Goal: Task Accomplishment & Management: Use online tool/utility

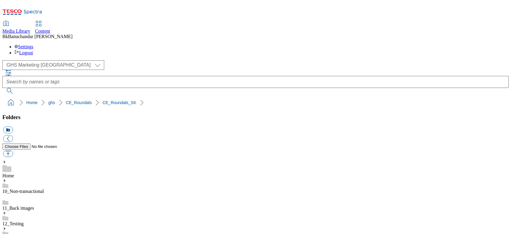
scroll to position [113, 0]
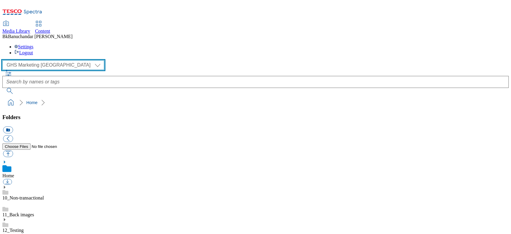
click at [29, 60] on select "GHS Marketing UK iGHS Marketing CE MCA CZ MCA HU MCA SK" at bounding box center [53, 65] width 102 height 10
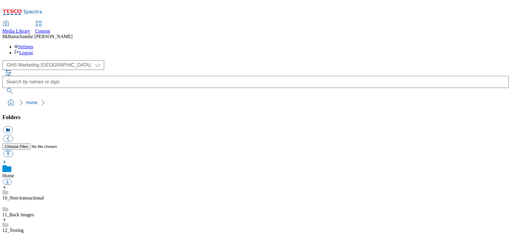
click at [118, 60] on div "( optional ) GHS Marketing UK iGHS Marketing CE MCA CZ MCA HU MCA SK GHS Market…" at bounding box center [255, 65] width 507 height 10
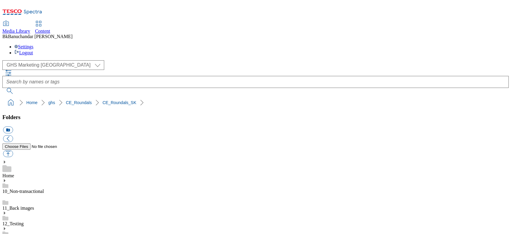
scroll to position [199, 0]
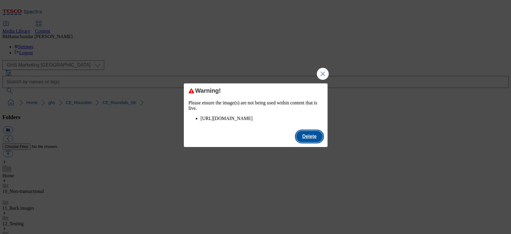
click at [307, 142] on button "Delete" at bounding box center [309, 136] width 26 height 11
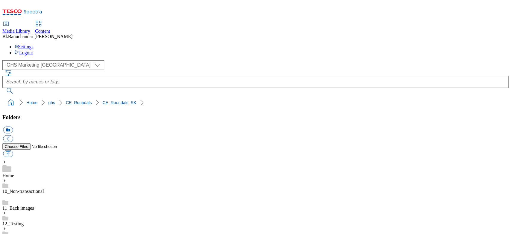
click at [13, 150] on button "button" at bounding box center [8, 153] width 10 height 7
type input "C:\fakepath\rounded_super_department_spst_do_skoly.jpg"
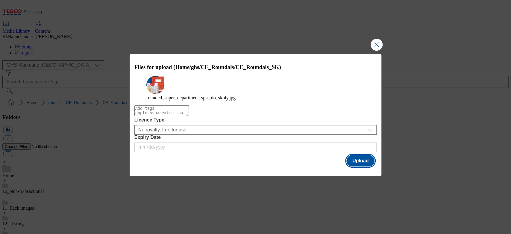
click at [363, 164] on button "Upload" at bounding box center [361, 160] width 28 height 11
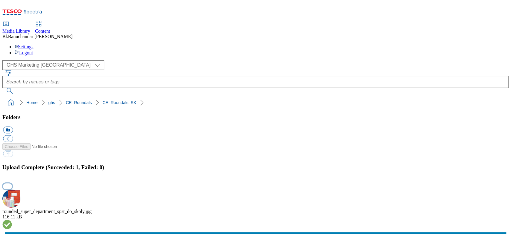
click at [12, 183] on button "button" at bounding box center [7, 186] width 9 height 6
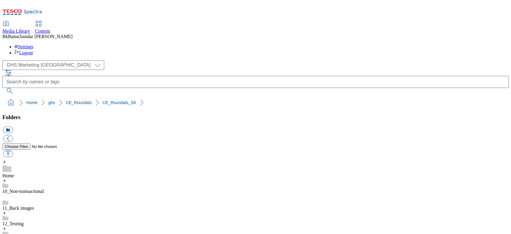
paste input "rounded_super_department_späť_do_školy.jpeg"
type input "rounded_super_department_späť_do_školy"
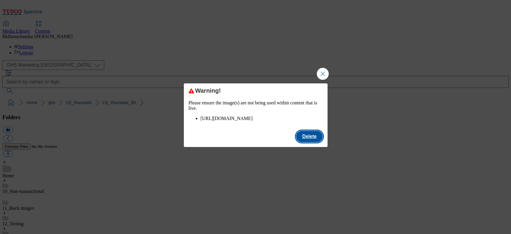
click at [306, 142] on button "Delete" at bounding box center [309, 136] width 26 height 11
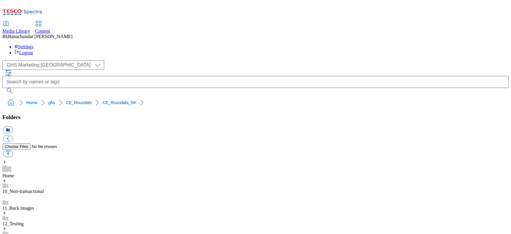
scroll to position [0, 0]
click at [13, 150] on button "button" at bounding box center [8, 153] width 10 height 7
type input "C:\fakepath\rounded_super_department_mliecne_vyrobky_a_vajcia.jpg"
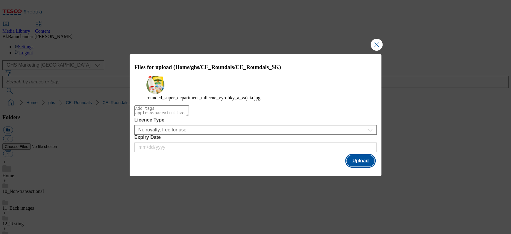
click at [359, 166] on button "Upload" at bounding box center [361, 160] width 28 height 11
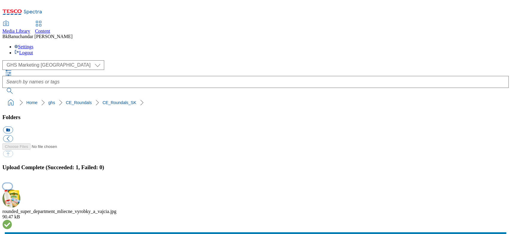
click at [12, 183] on button "button" at bounding box center [7, 186] width 9 height 6
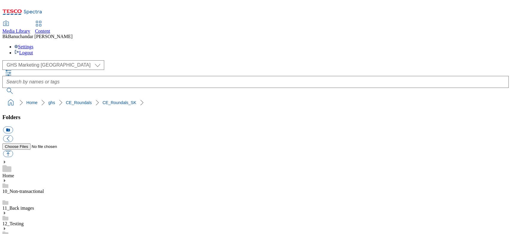
paste input "rounded_super_department_mliečne_výrobky_a_vajcia.jpeg"
type input "rounded_super_department_mliečne_výrobky_a_vajcia"
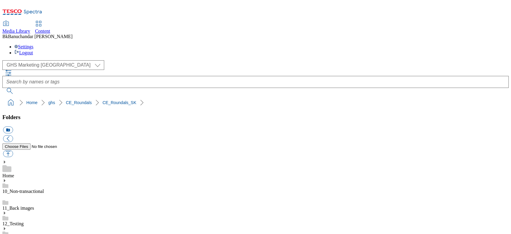
scroll to position [40, 0]
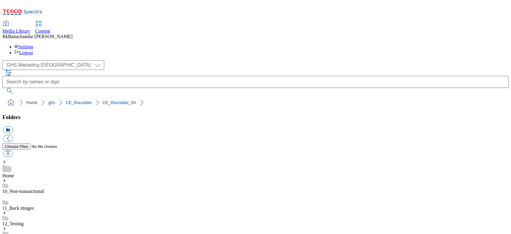
scroll to position [80, 0]
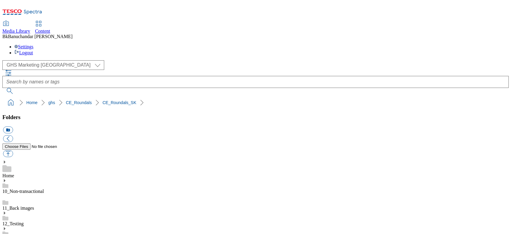
scroll to position [0, 0]
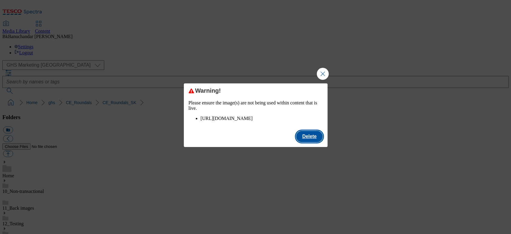
click at [310, 142] on button "Delete" at bounding box center [309, 136] width 26 height 11
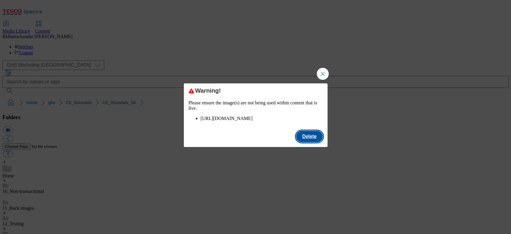
click at [309, 142] on button "Delete" at bounding box center [309, 136] width 26 height 11
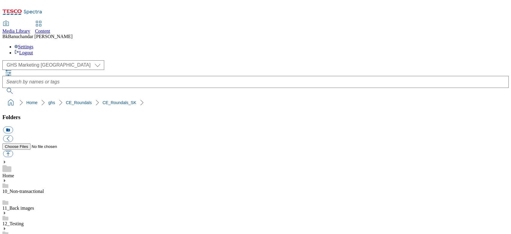
click at [13, 150] on button "button" at bounding box center [8, 153] width 10 height 7
type input "C:\fakepath\rounded_super_department_spst_do_skoly.jpg"
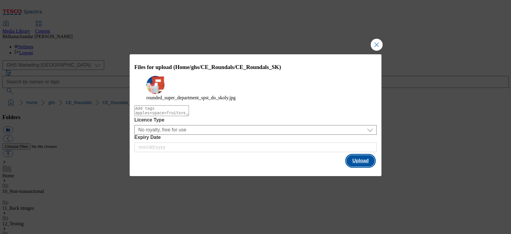
click at [355, 163] on button "Upload" at bounding box center [361, 160] width 28 height 11
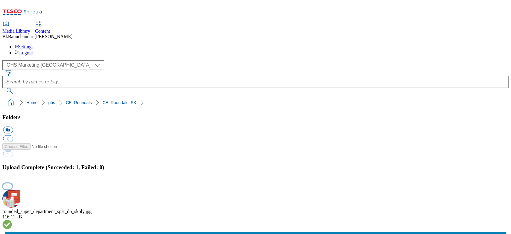
click at [12, 183] on button "button" at bounding box center [7, 186] width 9 height 6
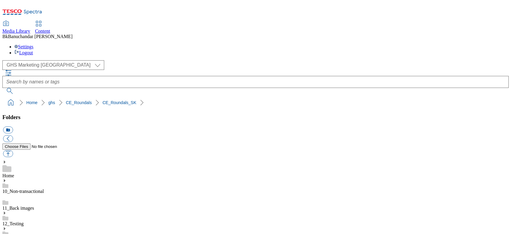
paste input "rounded_super_department_späť_do_školy.jpeg"
type input "rounded_super_department_späť_do_školy"
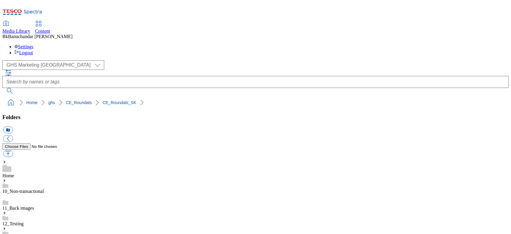
click at [13, 150] on button "button" at bounding box center [8, 153] width 10 height 7
type input "C:\fakepath\rounded_super_department_mliecne_vyrobky_a_vajcia.jpg"
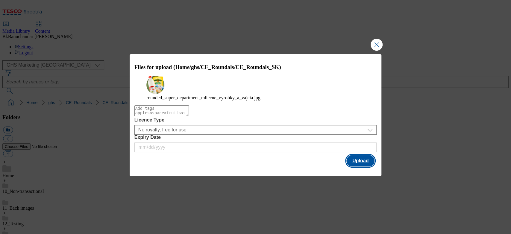
click at [359, 166] on button "Upload" at bounding box center [361, 160] width 28 height 11
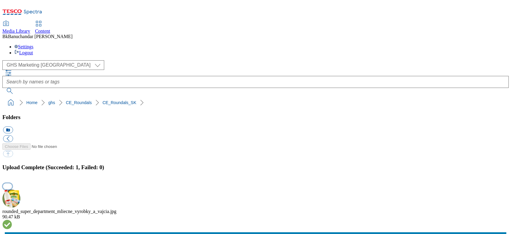
click at [12, 183] on button "button" at bounding box center [7, 186] width 9 height 6
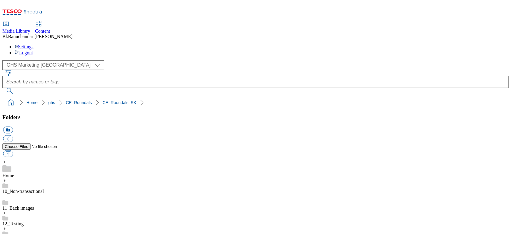
paste input "rounded_super_department_mliečne_výrobky_a_vajcia.jpeg"
type input "rounded_super_department_mliečne_výrobky_a_vajcia"
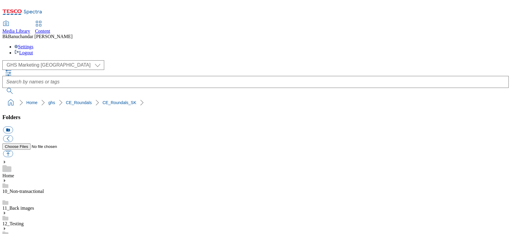
drag, startPoint x: 355, startPoint y: 163, endPoint x: 461, endPoint y: 160, distance: 106.1
copy div "rounded_super_department_top_ponuky.jpg"
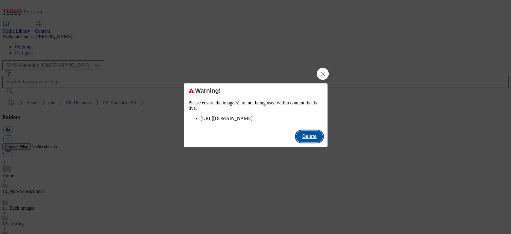
click at [306, 142] on button "Delete" at bounding box center [309, 136] width 26 height 11
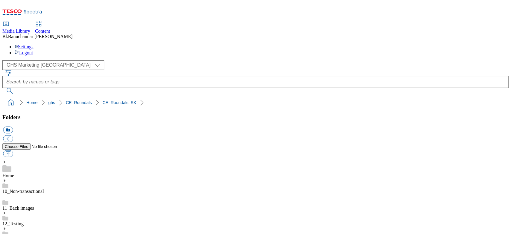
click at [13, 150] on button "button" at bounding box center [8, 153] width 10 height 7
type input "C:\fakepath\Frame 10607 (1).jpg"
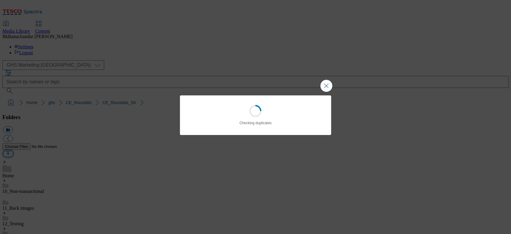
click at [153, 58] on div "Loading Checking duplicates" at bounding box center [255, 117] width 511 height 234
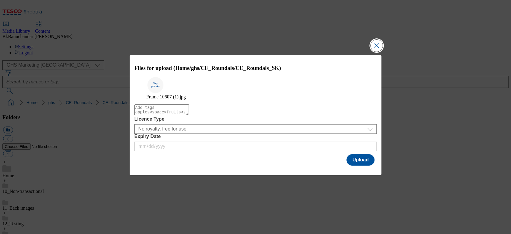
click at [374, 40] on button "Close Modal" at bounding box center [377, 46] width 12 height 12
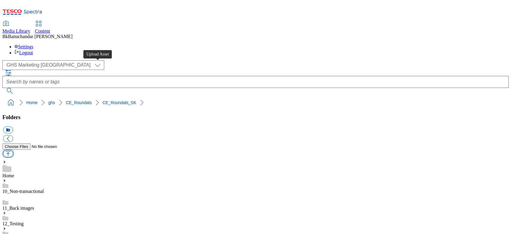
click at [13, 150] on button "button" at bounding box center [8, 153] width 10 height 7
type input "C:\fakepath\rounded_super_department_top_ponuky.jpg"
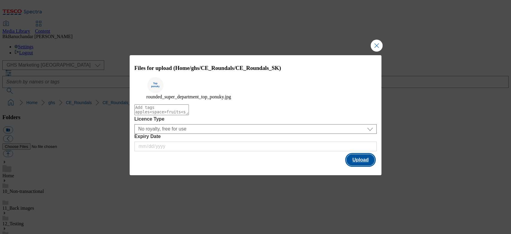
click at [359, 164] on button "Upload" at bounding box center [361, 159] width 28 height 11
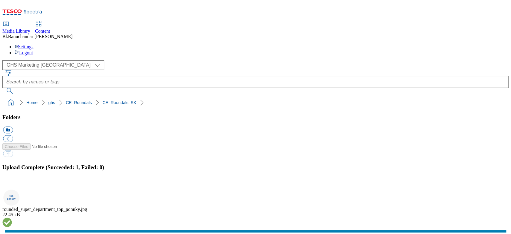
drag, startPoint x: 503, startPoint y: 106, endPoint x: 496, endPoint y: 108, distance: 7.4
click at [12, 183] on button "button" at bounding box center [7, 186] width 9 height 6
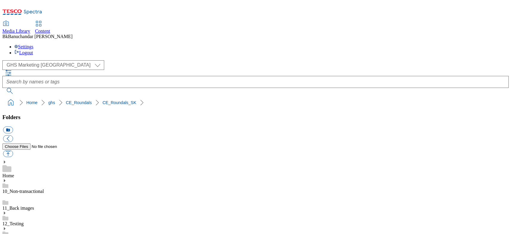
scroll to position [80, 0]
paste input "rounded_super_department_top_ponuky.jpg"
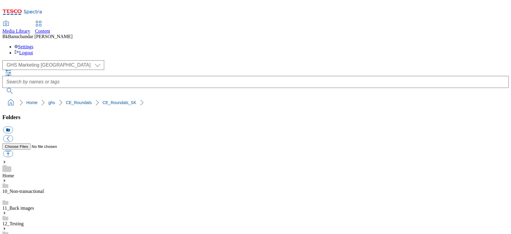
scroll to position [0, 14]
type input "rounded_super_department_top_ponuky"
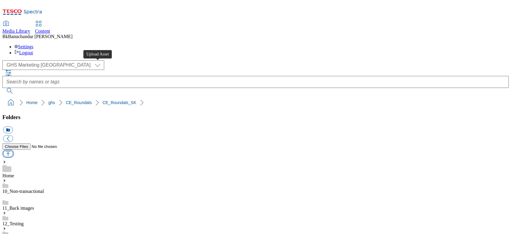
click at [13, 150] on button "button" at bounding box center [8, 153] width 10 height 7
type input "C:\fakepath\rounded_super_department_top_ponuky.jpg"
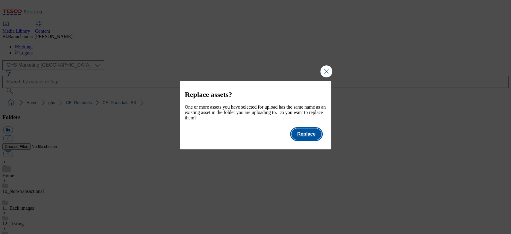
click at [311, 138] on button "Replace" at bounding box center [306, 133] width 30 height 11
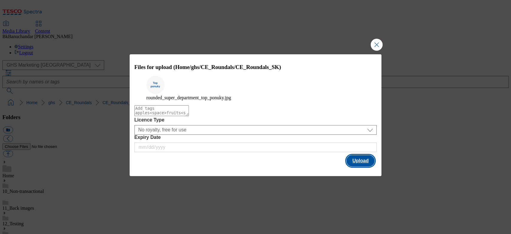
click at [356, 165] on button "Upload" at bounding box center [361, 160] width 28 height 11
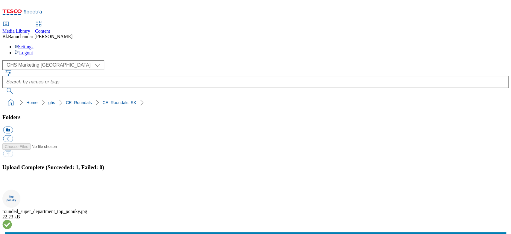
click at [12, 183] on button "button" at bounding box center [7, 186] width 9 height 6
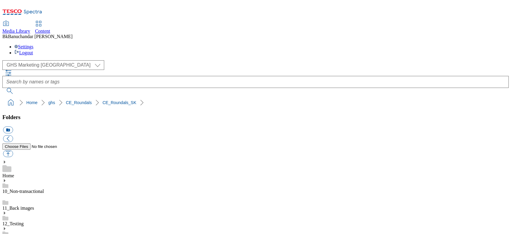
scroll to position [0, 0]
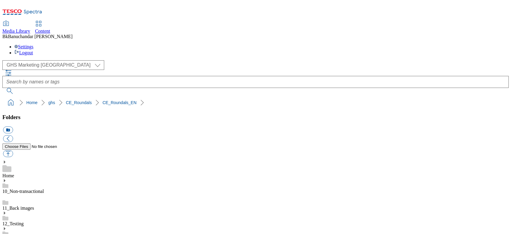
scroll to position [0, 0]
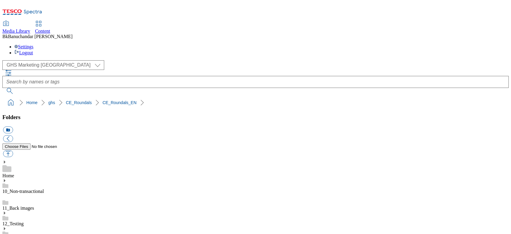
scroll to position [293, 0]
